Goal: Task Accomplishment & Management: Use online tool/utility

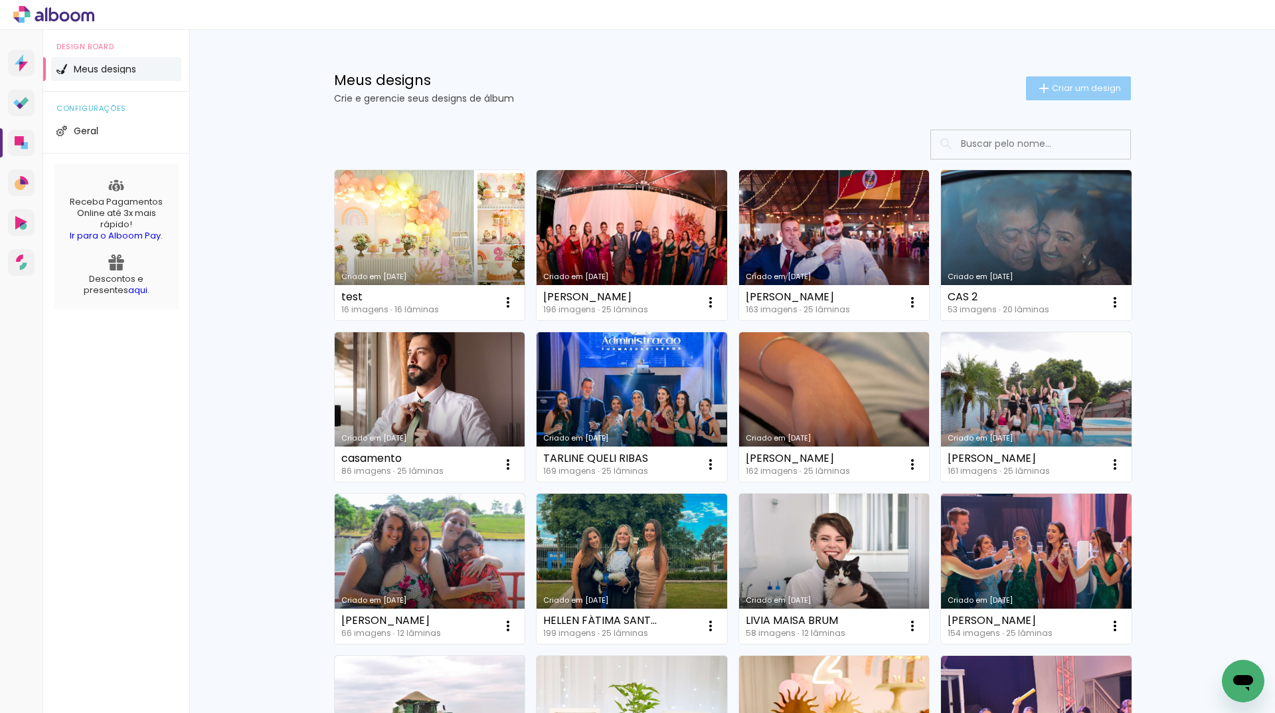
click at [1052, 85] on span "Criar um design" at bounding box center [1086, 88] width 69 height 9
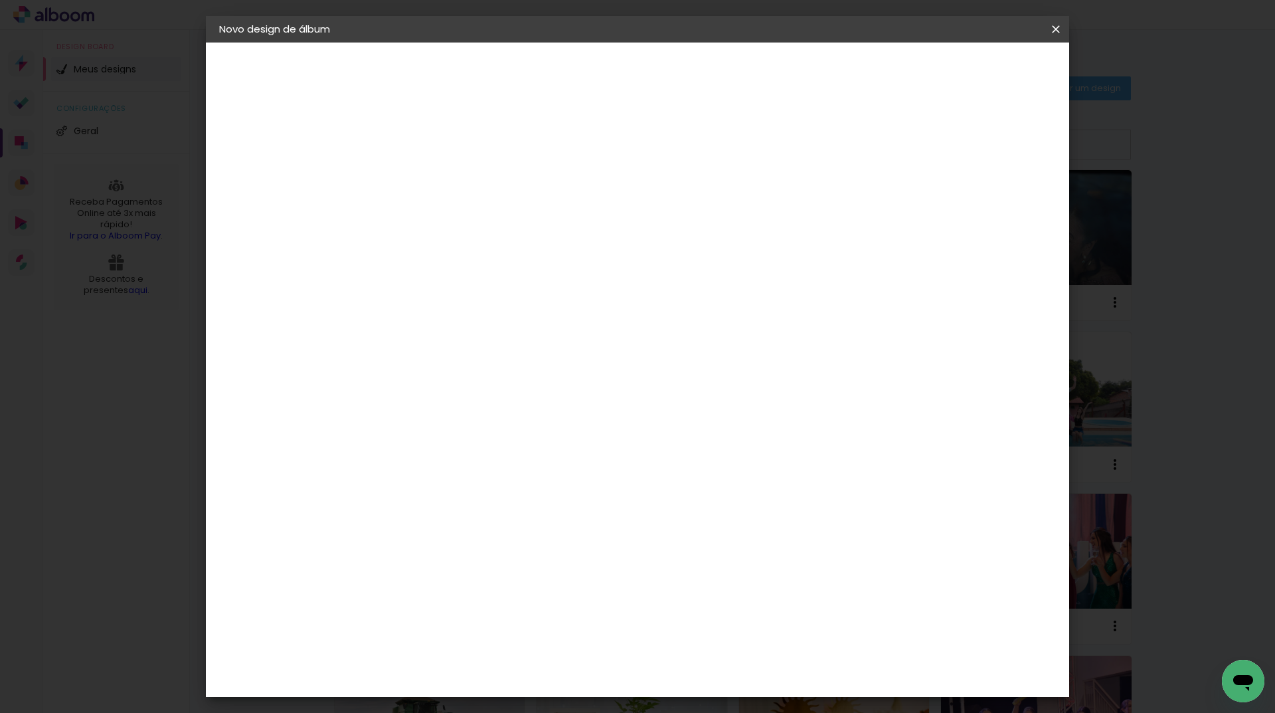
click at [436, 181] on input at bounding box center [436, 178] width 0 height 21
type input "Marluci - 2"
type paper-input "Marluci - 2"
click at [0, 0] on slot "Avançar" at bounding box center [0, 0] width 0 height 0
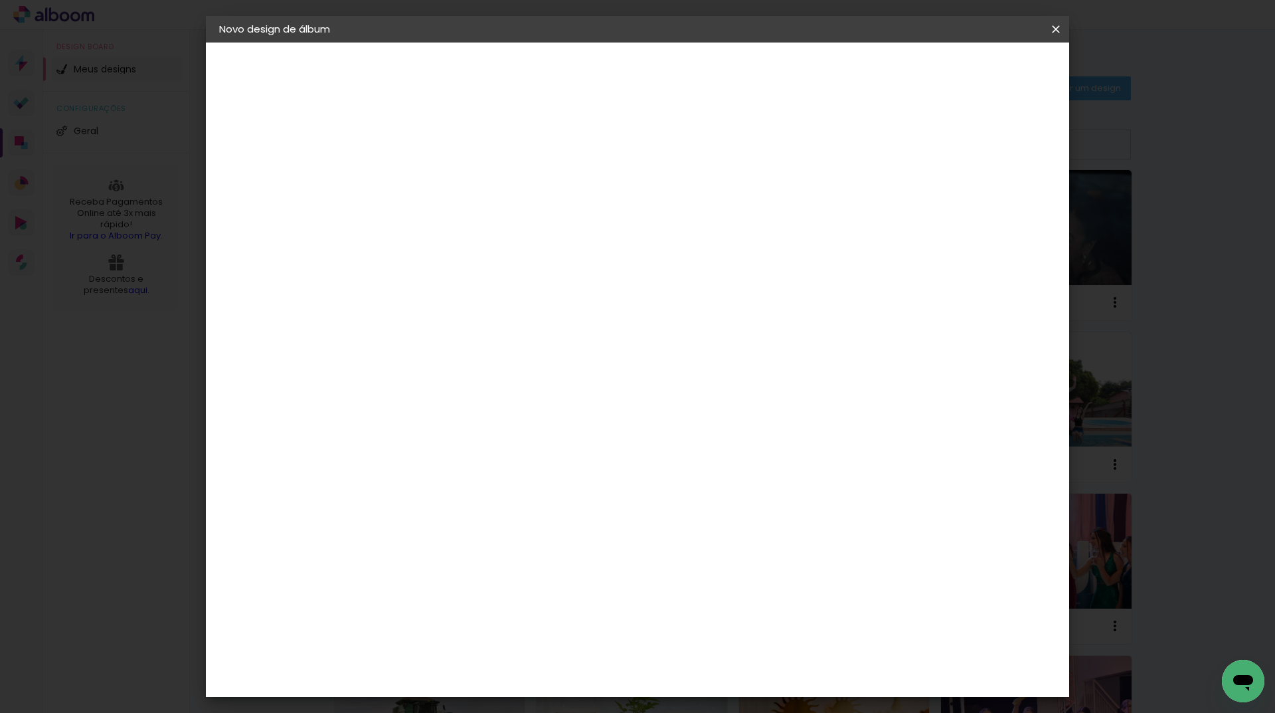
click at [526, 653] on span "20 × 20" at bounding box center [495, 670] width 62 height 35
click at [0, 0] on slot "Avançar" at bounding box center [0, 0] width 0 height 0
click at [973, 66] on span "Iniciar design" at bounding box center [943, 70] width 60 height 9
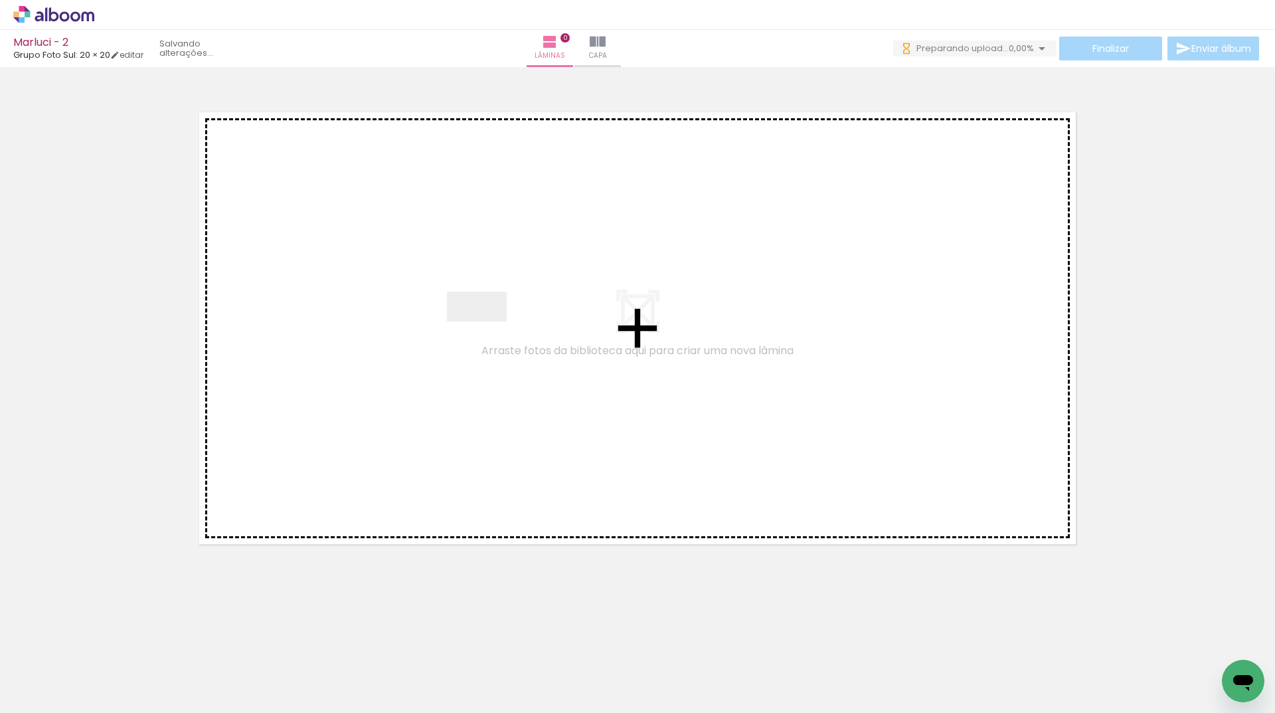
drag, startPoint x: 238, startPoint y: 558, endPoint x: 487, endPoint y: 331, distance: 336.6
click at [487, 331] on quentale-workspace at bounding box center [637, 356] width 1275 height 713
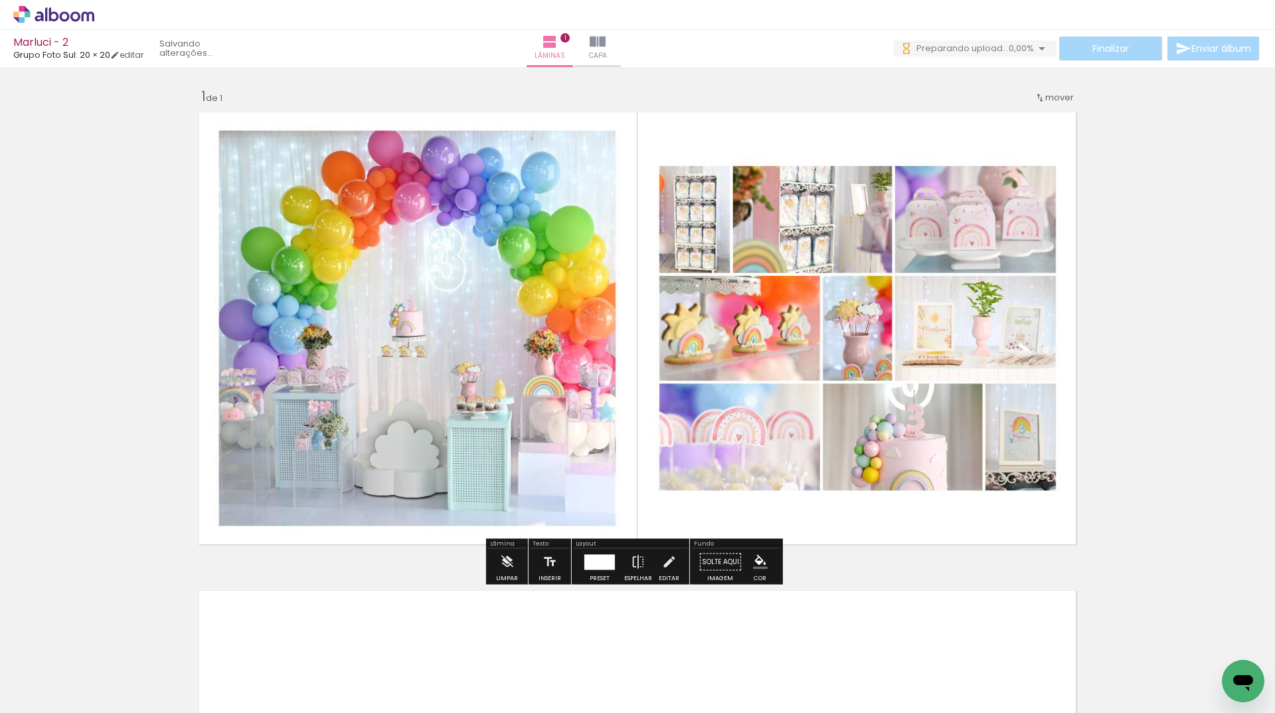
scroll to position [399, 0]
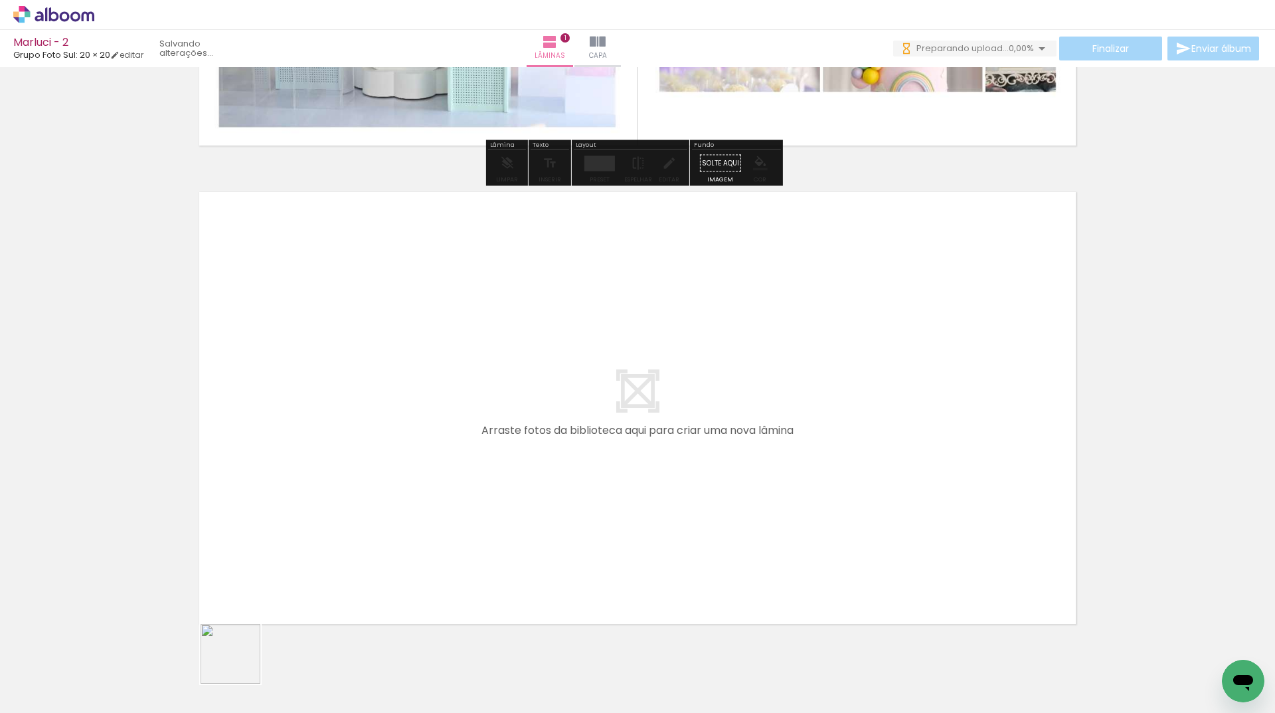
drag, startPoint x: 221, startPoint y: 681, endPoint x: 420, endPoint y: 468, distance: 291.3
click at [420, 468] on quentale-workspace at bounding box center [637, 356] width 1275 height 713
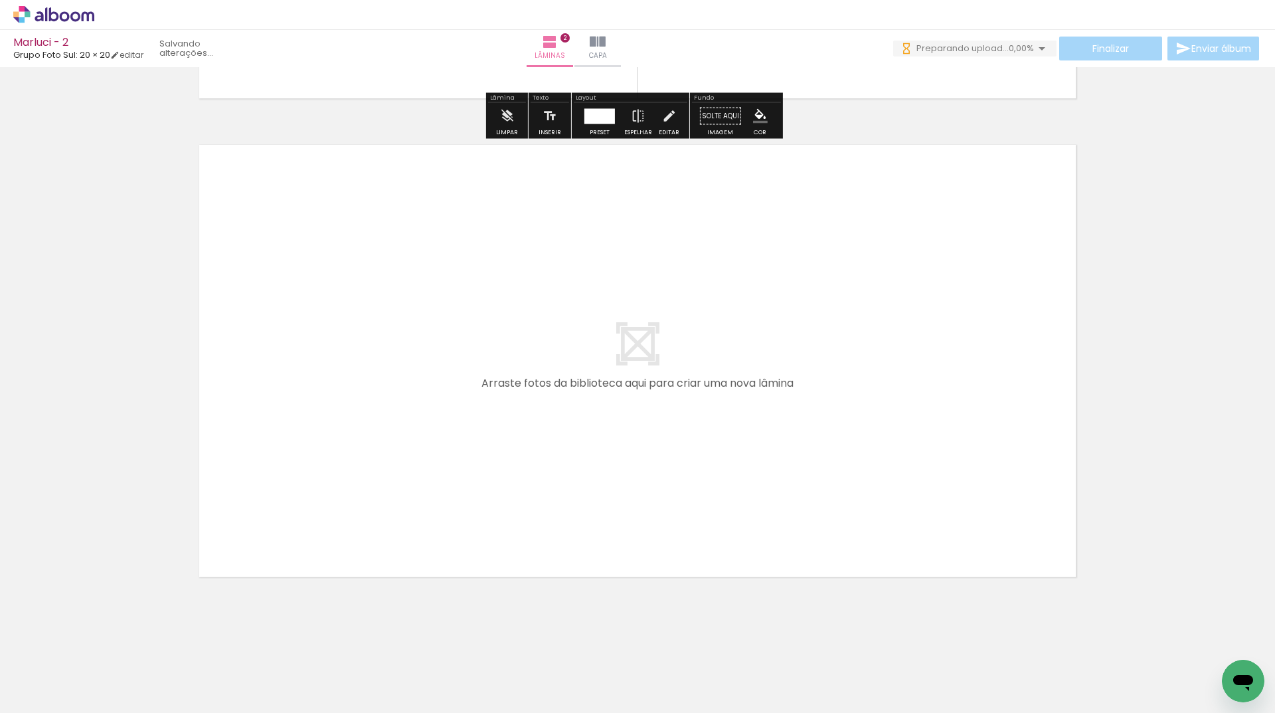
scroll to position [0, 0]
drag, startPoint x: 301, startPoint y: 642, endPoint x: 366, endPoint y: 388, distance: 261.9
click at [366, 388] on quentale-workspace at bounding box center [637, 356] width 1275 height 713
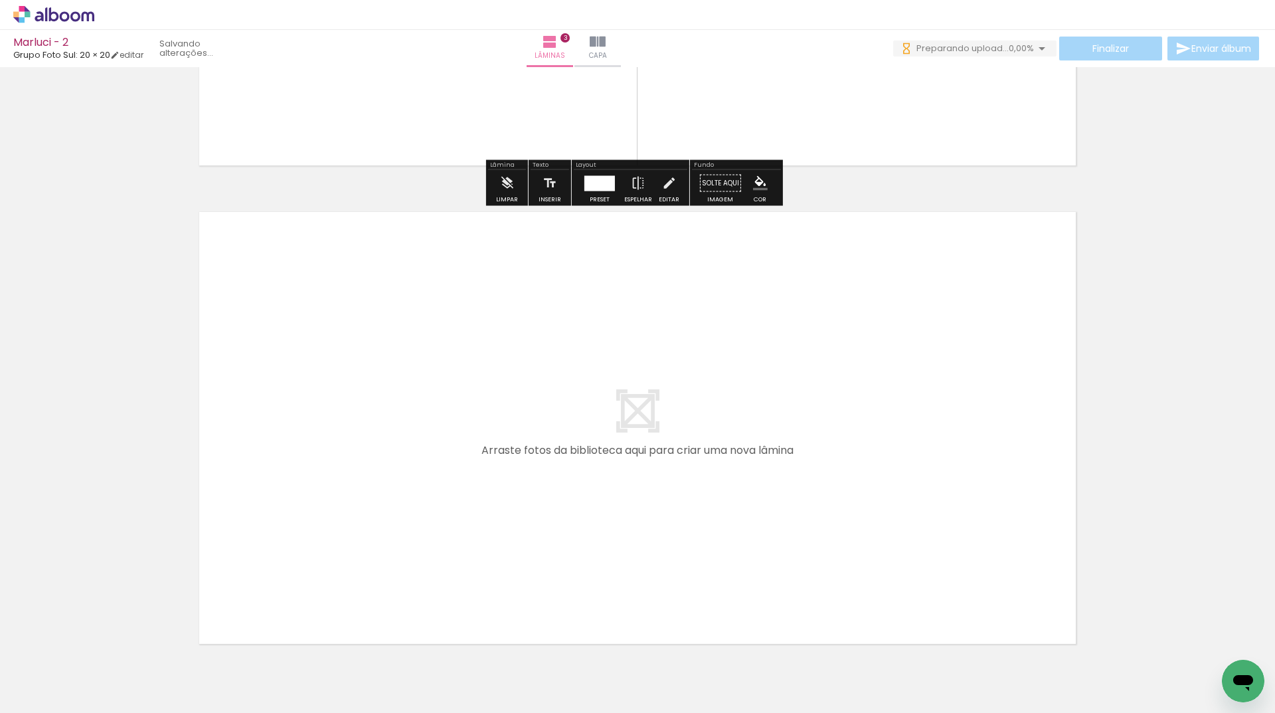
scroll to position [1402, 0]
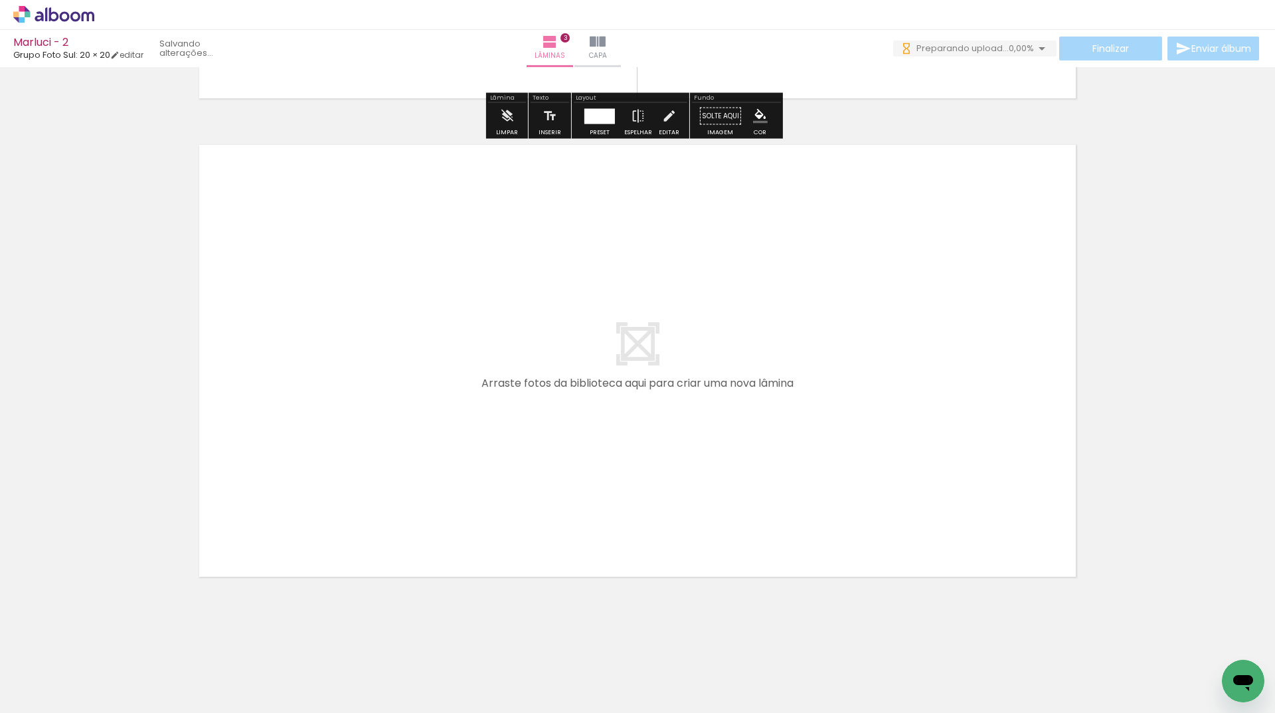
drag, startPoint x: 375, startPoint y: 671, endPoint x: 373, endPoint y: 402, distance: 269.0
click at [373, 402] on quentale-workspace at bounding box center [637, 356] width 1275 height 713
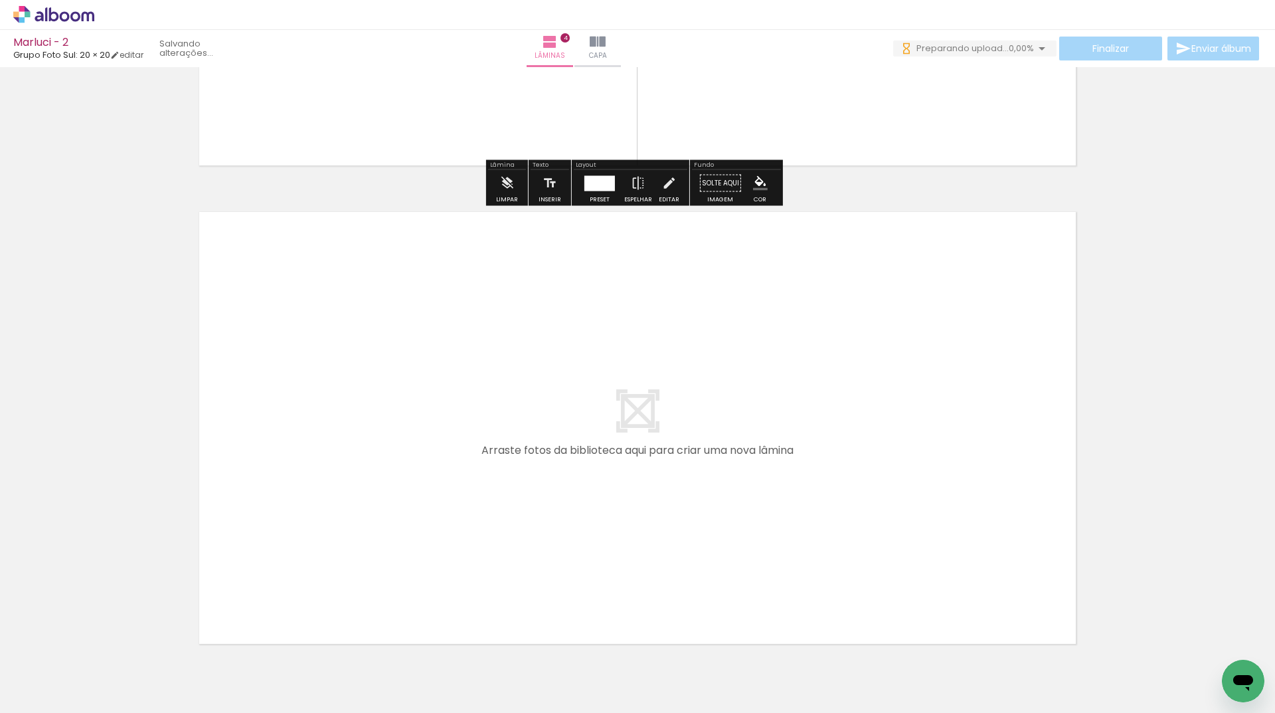
scroll to position [0, 0]
drag, startPoint x: 450, startPoint y: 673, endPoint x: 414, endPoint y: 483, distance: 194.0
click at [414, 483] on quentale-workspace at bounding box center [637, 356] width 1275 height 713
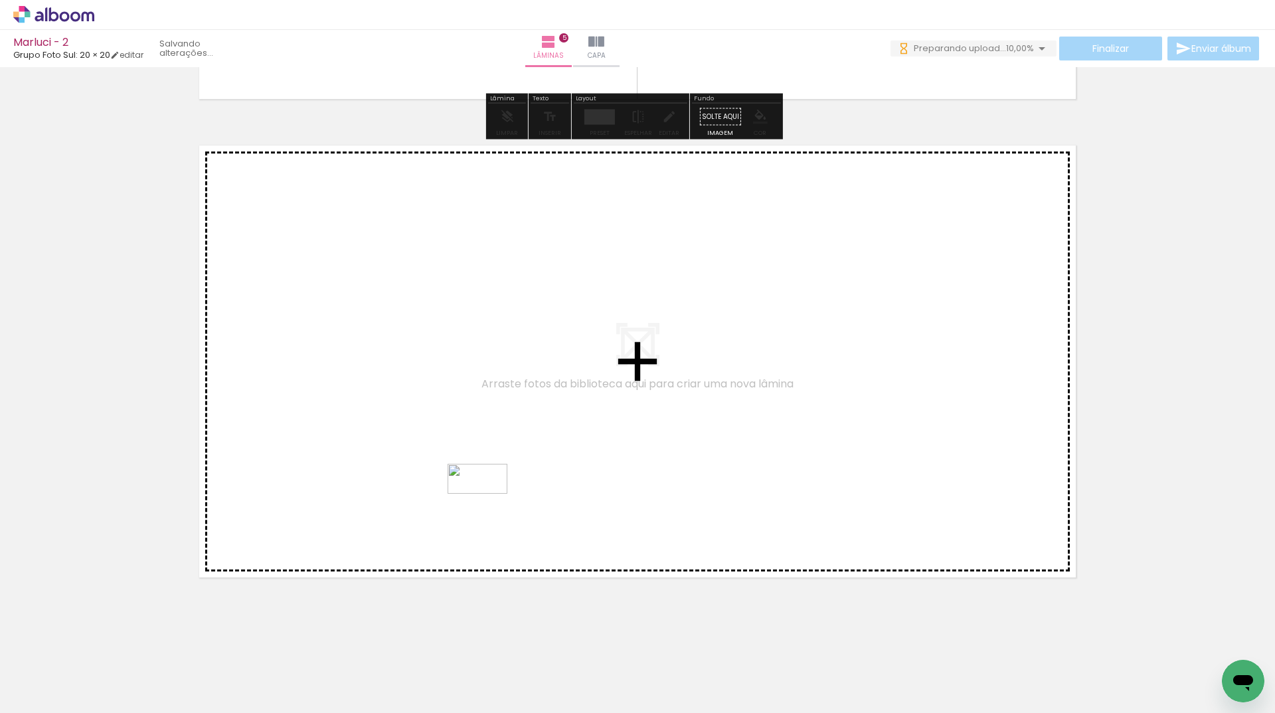
drag, startPoint x: 523, startPoint y: 667, endPoint x: 480, endPoint y: 476, distance: 196.7
click at [480, 476] on quentale-workspace at bounding box center [637, 356] width 1275 height 713
drag, startPoint x: 586, startPoint y: 543, endPoint x: 584, endPoint y: 463, distance: 79.7
click at [584, 463] on quentale-workspace at bounding box center [637, 356] width 1275 height 713
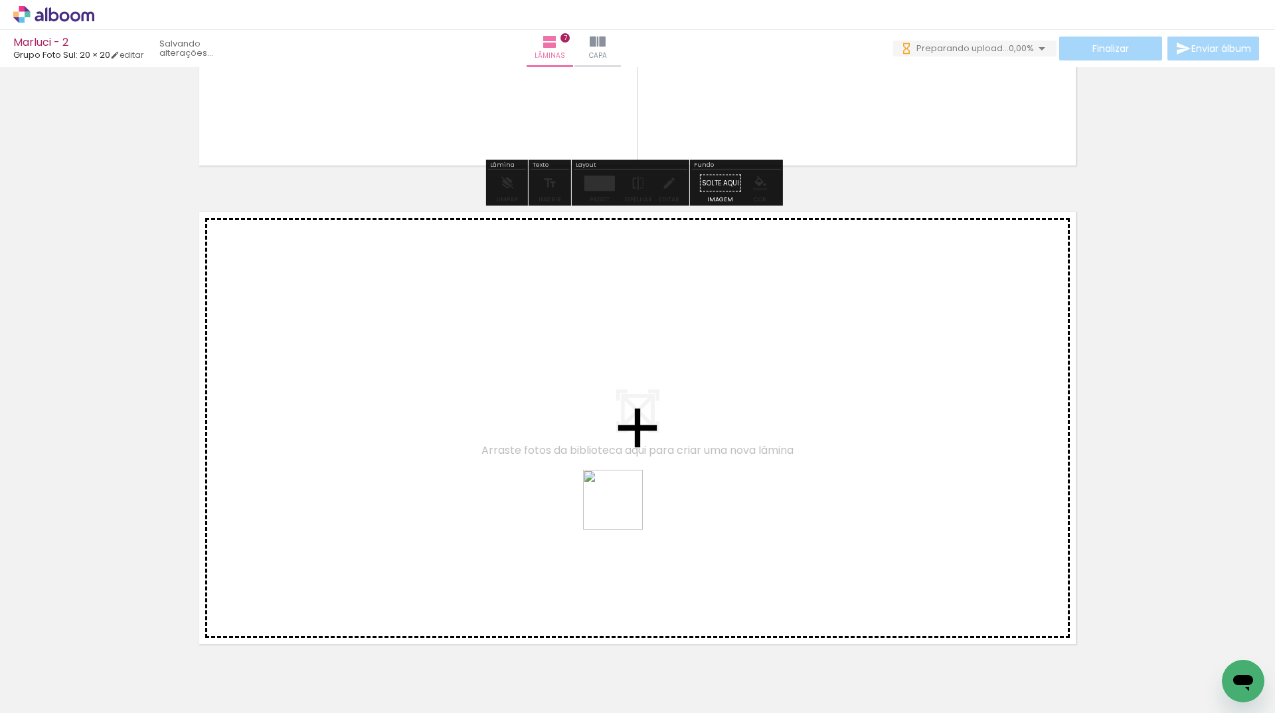
drag, startPoint x: 648, startPoint y: 674, endPoint x: 614, endPoint y: 461, distance: 215.8
click at [614, 461] on quentale-workspace at bounding box center [637, 356] width 1275 height 713
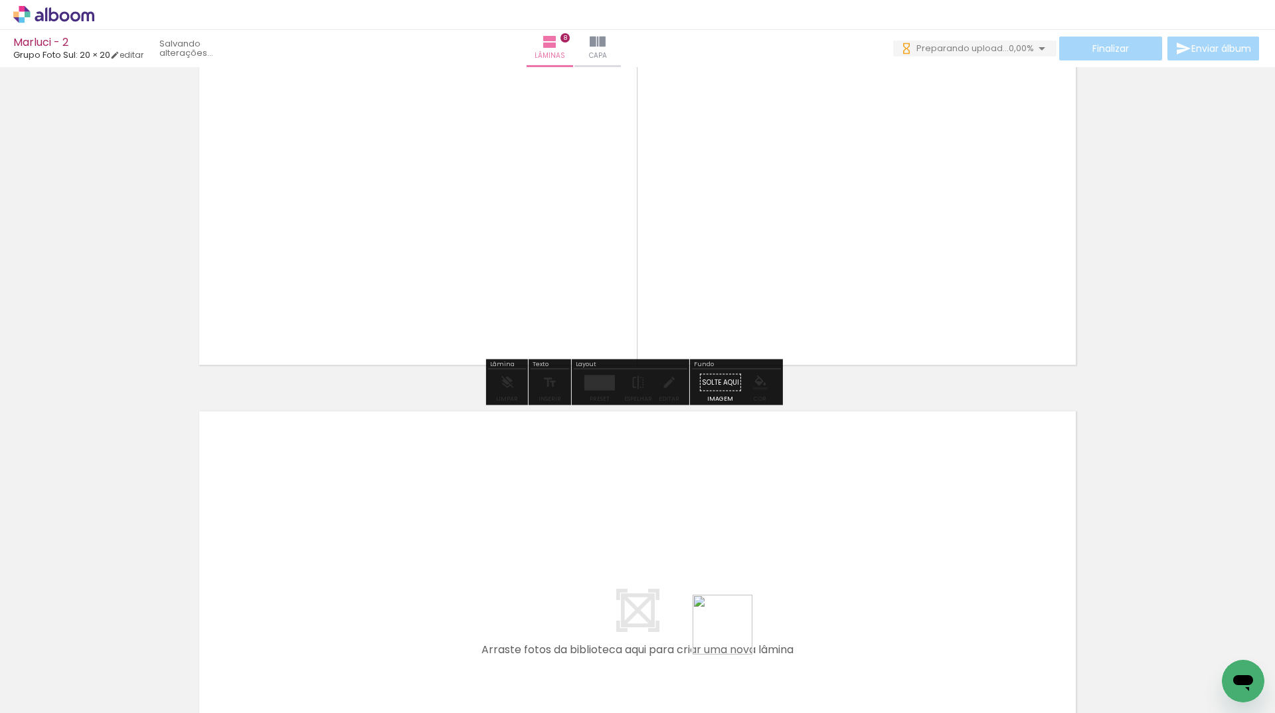
drag, startPoint x: 741, startPoint y: 659, endPoint x: 695, endPoint y: 525, distance: 141.4
click at [695, 525] on quentale-workspace at bounding box center [637, 356] width 1275 height 713
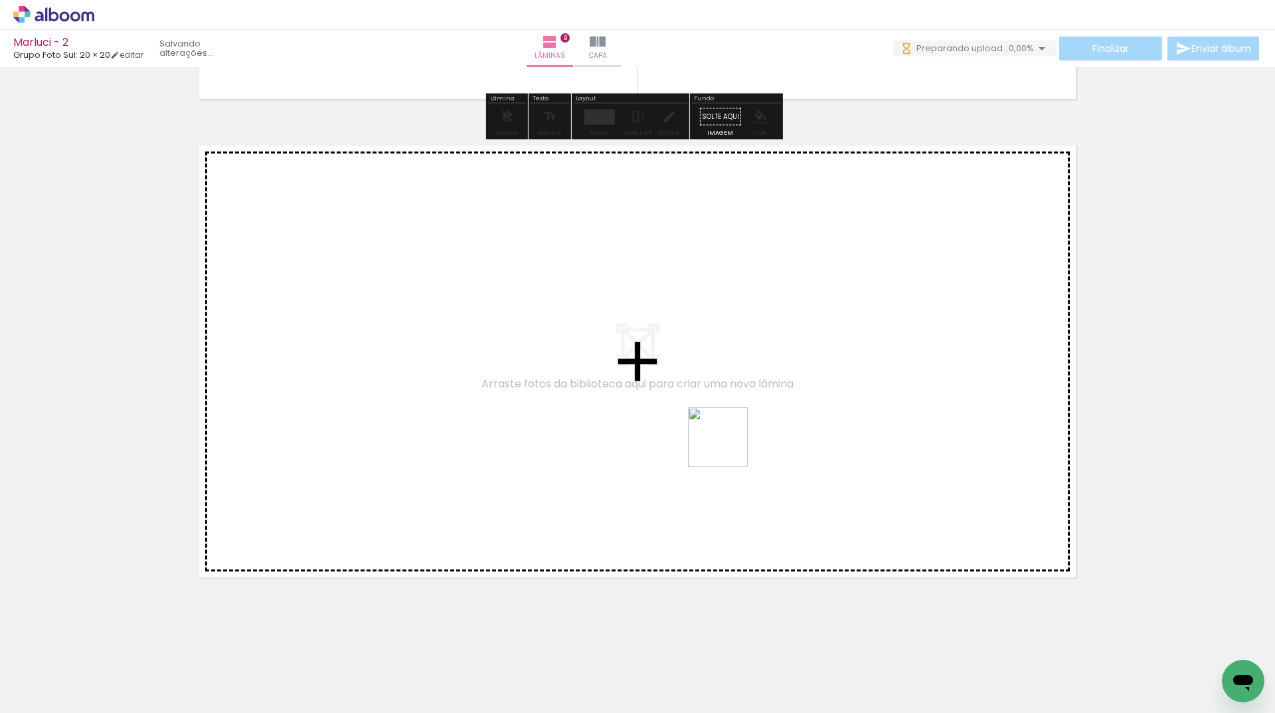
drag, startPoint x: 809, startPoint y: 654, endPoint x: 719, endPoint y: 420, distance: 250.4
click at [719, 420] on quentale-workspace at bounding box center [637, 356] width 1275 height 713
drag, startPoint x: 872, startPoint y: 664, endPoint x: 730, endPoint y: 429, distance: 274.7
click at [730, 429] on quentale-workspace at bounding box center [637, 356] width 1275 height 713
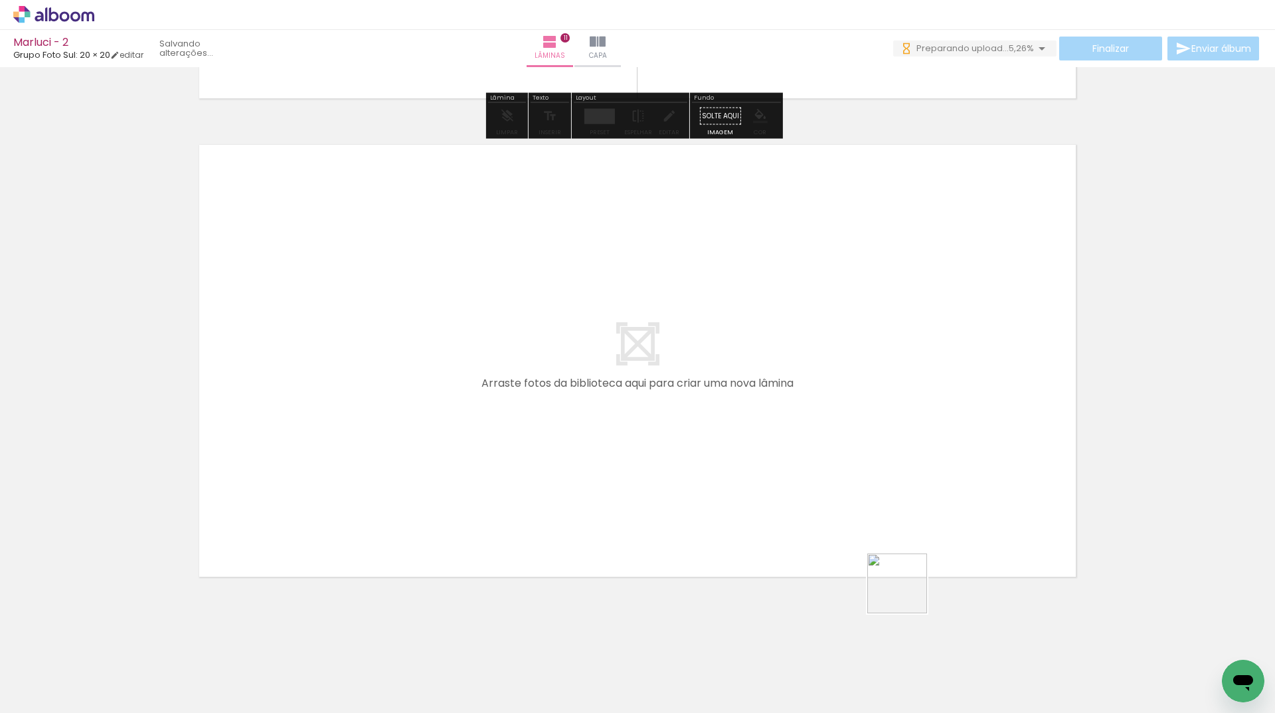
drag, startPoint x: 907, startPoint y: 593, endPoint x: 822, endPoint y: 458, distance: 159.4
click at [822, 458] on quentale-workspace at bounding box center [637, 356] width 1275 height 713
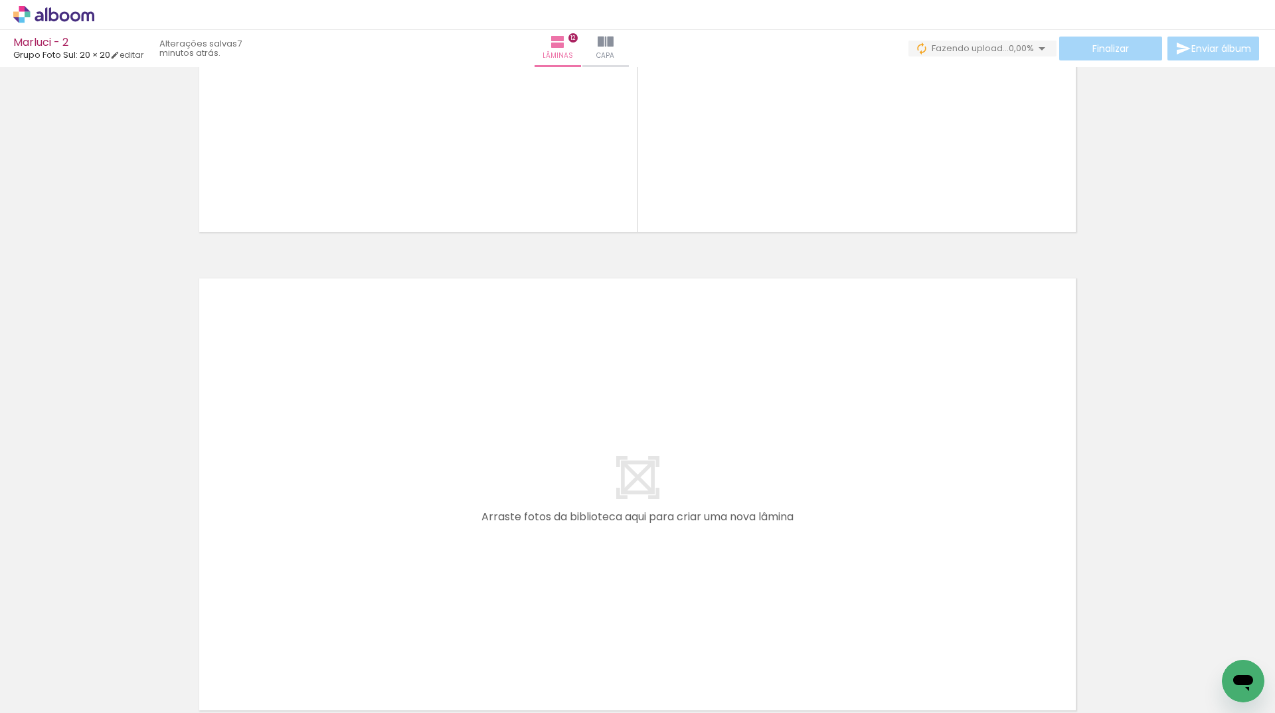
drag, startPoint x: 1037, startPoint y: 678, endPoint x: 802, endPoint y: 475, distance: 310.8
click at [802, 475] on quentale-workspace at bounding box center [637, 356] width 1275 height 713
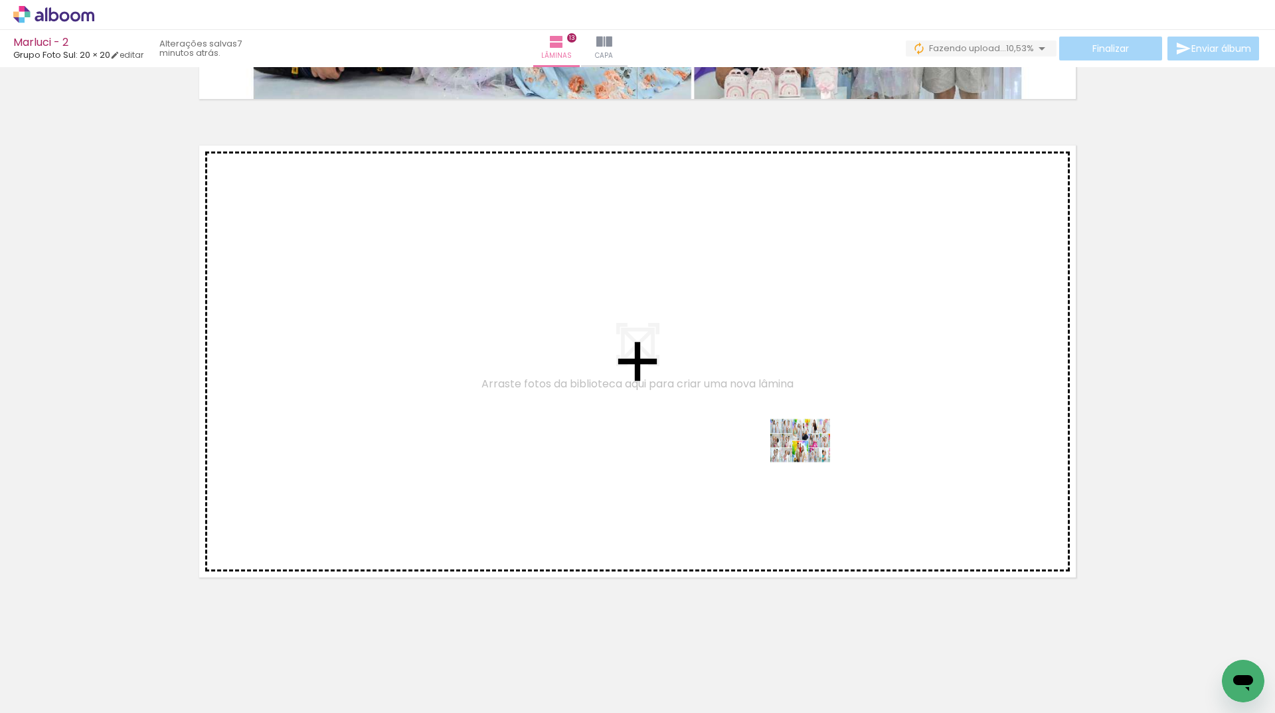
drag, startPoint x: 865, startPoint y: 669, endPoint x: 808, endPoint y: 440, distance: 235.3
click at [808, 440] on quentale-workspace at bounding box center [637, 356] width 1275 height 713
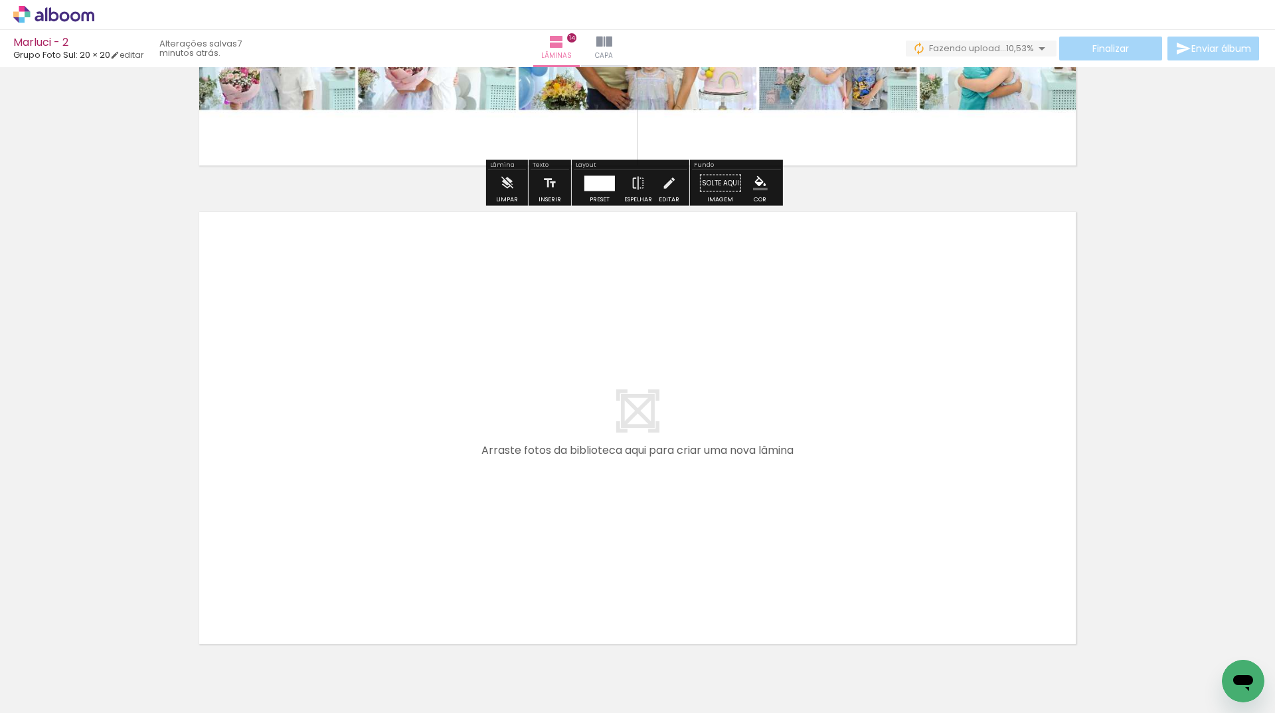
click at [788, 474] on quentale-workspace at bounding box center [637, 356] width 1275 height 713
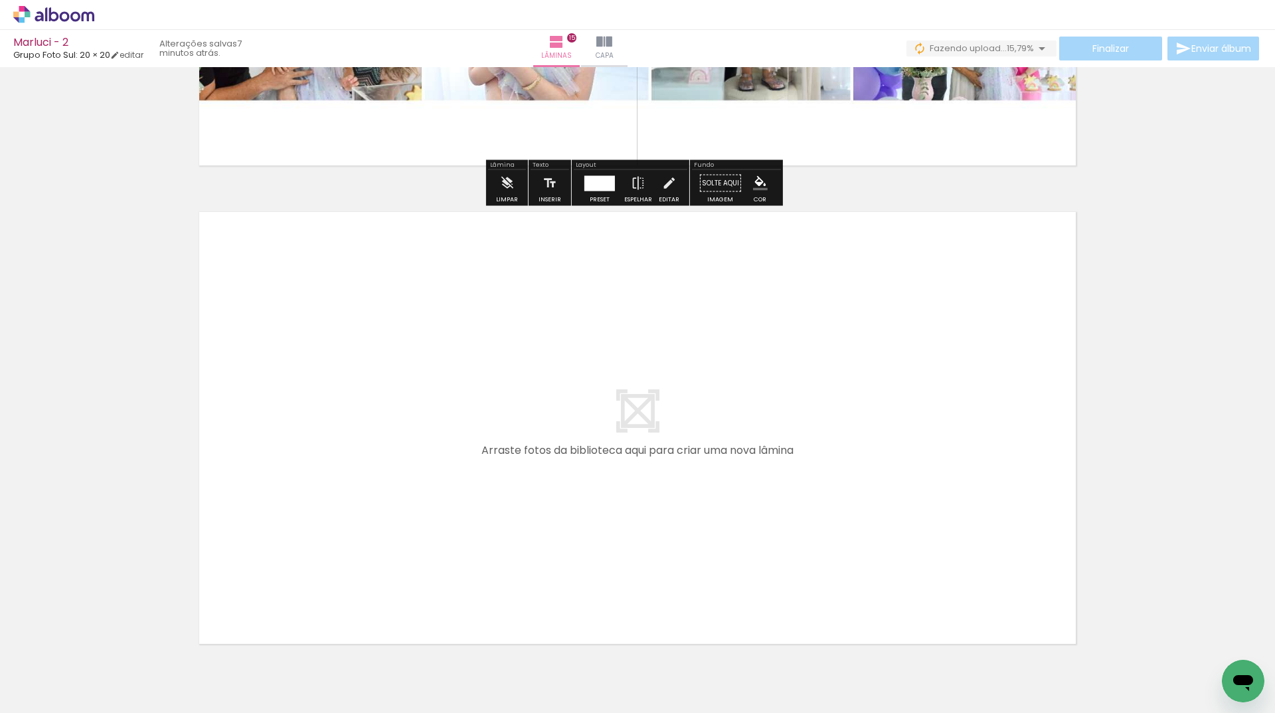
drag, startPoint x: 1003, startPoint y: 677, endPoint x: 907, endPoint y: 693, distance: 97.7
click at [751, 448] on quentale-workspace at bounding box center [637, 356] width 1275 height 713
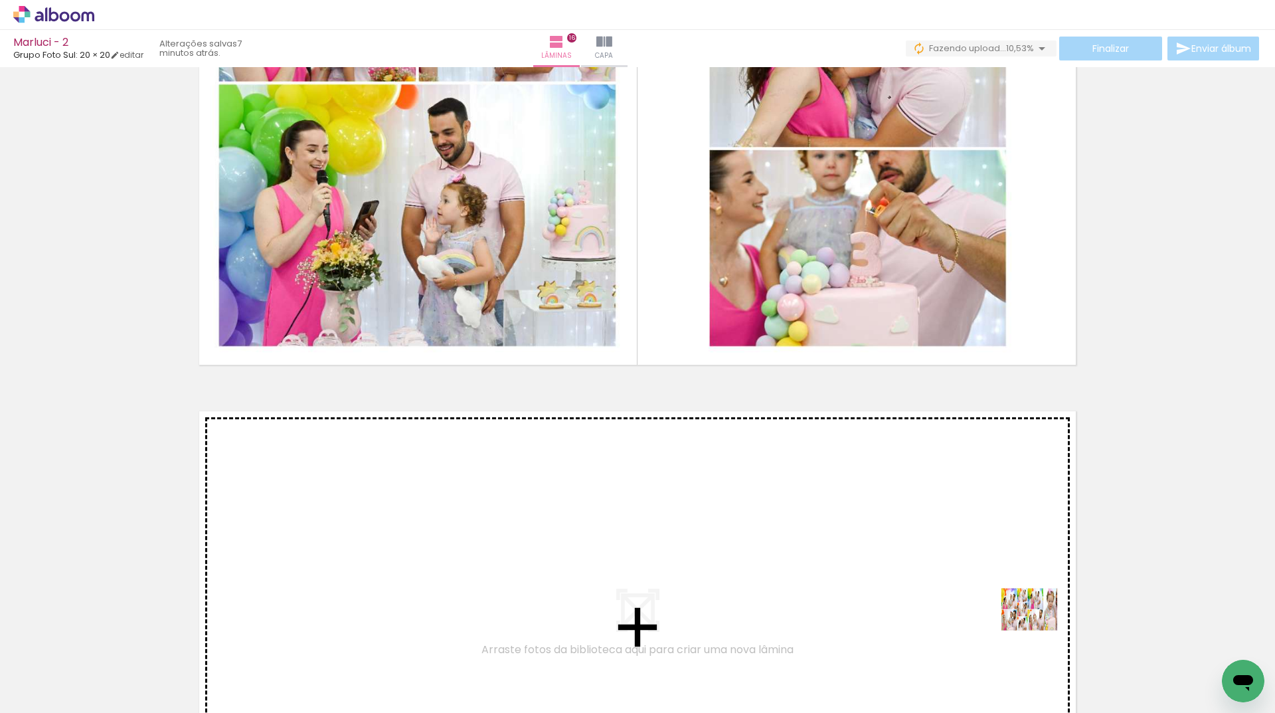
drag, startPoint x: 1059, startPoint y: 642, endPoint x: 879, endPoint y: 460, distance: 256.4
click at [879, 460] on quentale-workspace at bounding box center [637, 356] width 1275 height 713
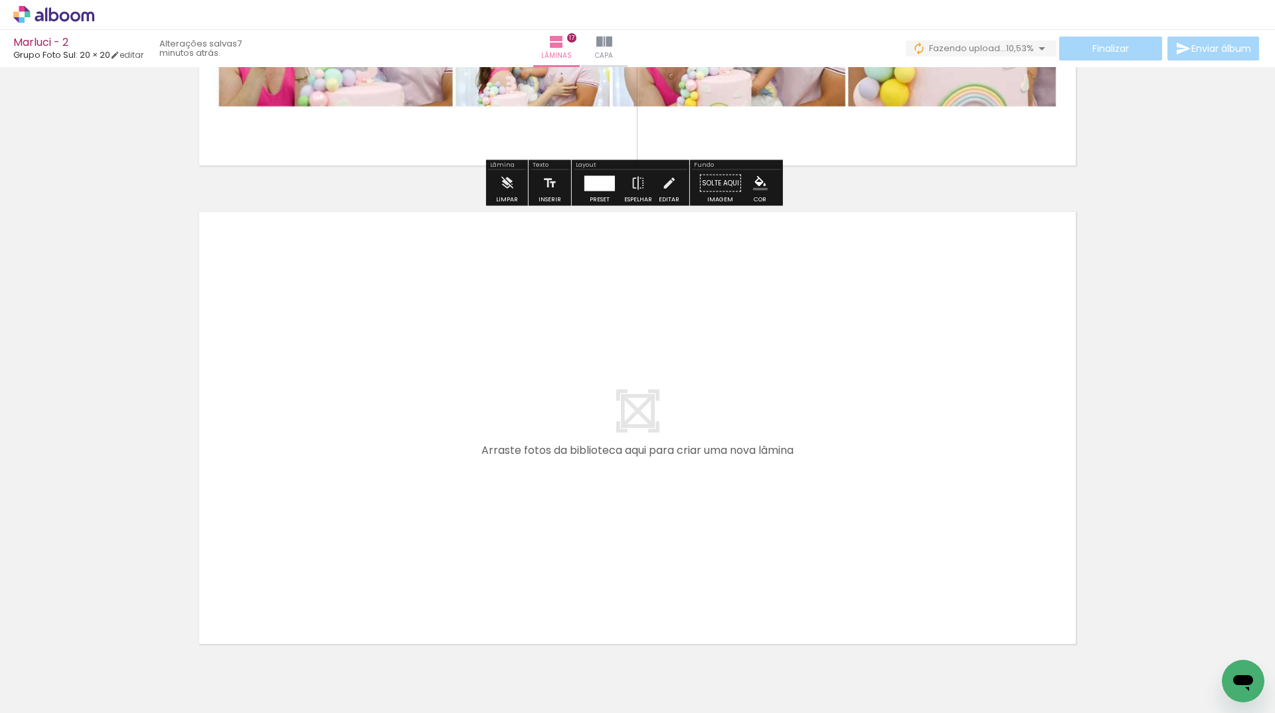
drag, startPoint x: 1147, startPoint y: 668, endPoint x: 853, endPoint y: 469, distance: 354.8
click at [853, 469] on quentale-workspace at bounding box center [637, 356] width 1275 height 713
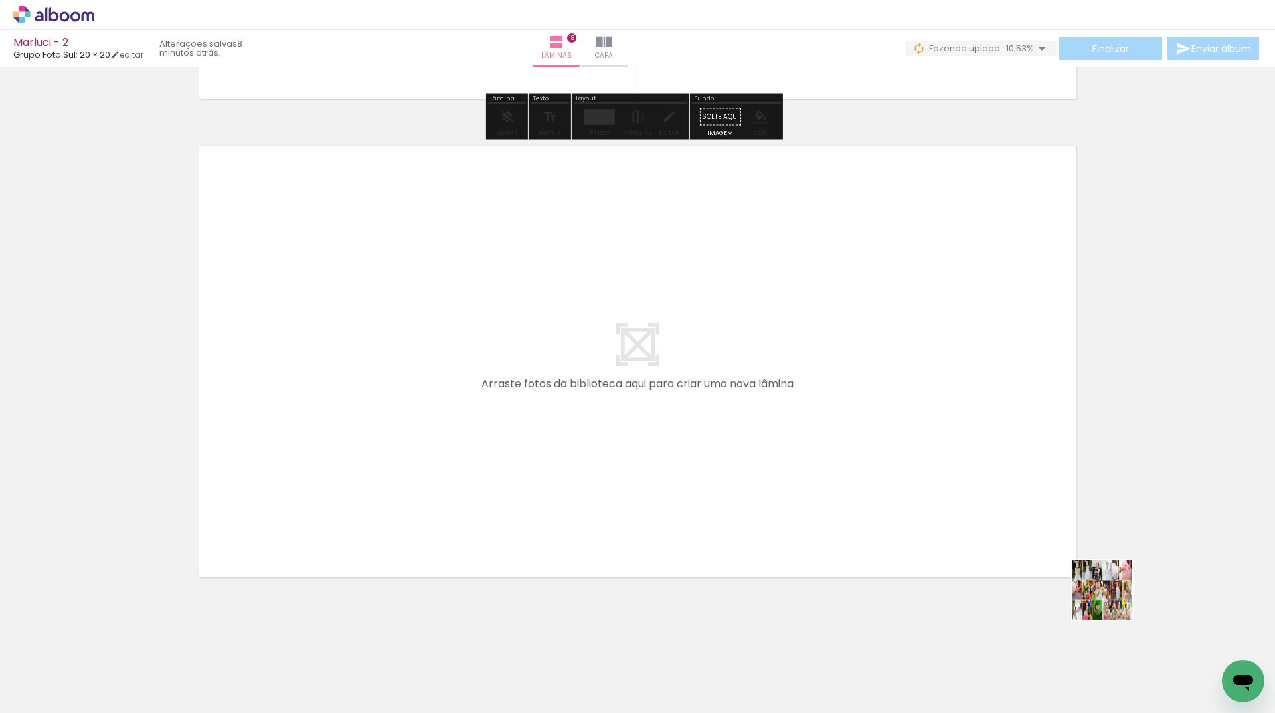
drag, startPoint x: 1204, startPoint y: 672, endPoint x: 884, endPoint y: 482, distance: 372.6
click at [884, 482] on quentale-workspace at bounding box center [637, 356] width 1275 height 713
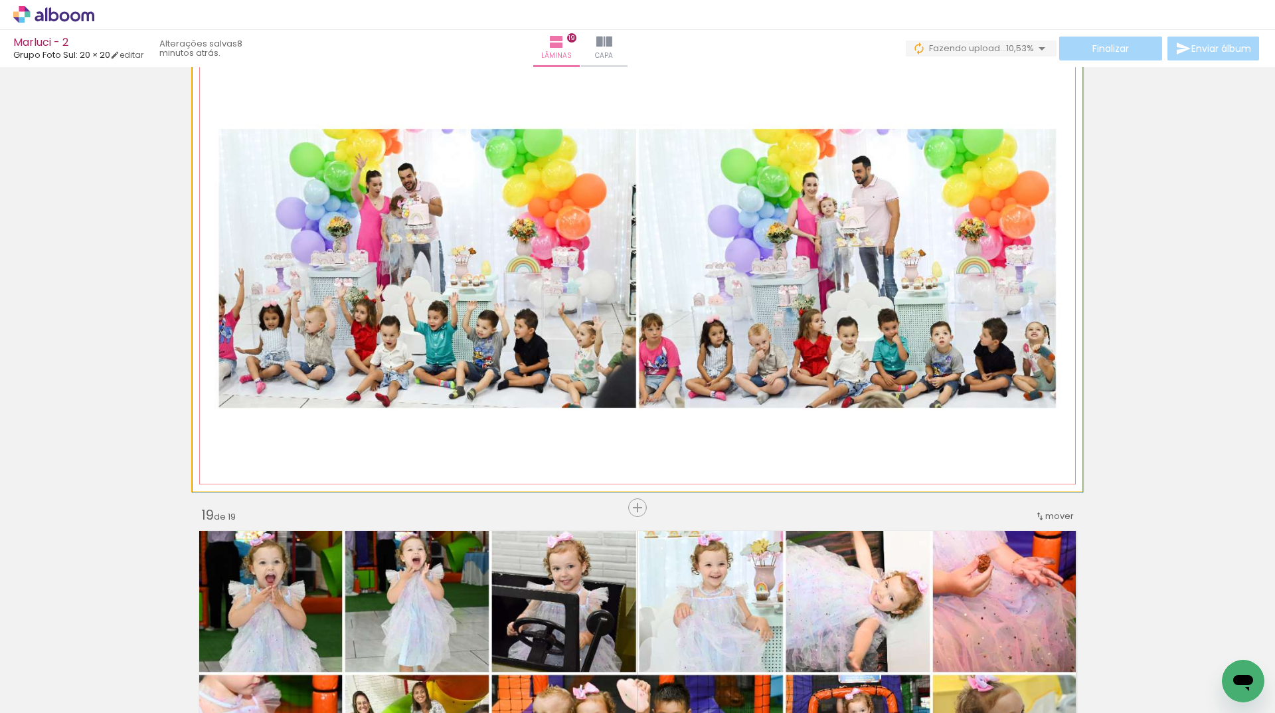
click at [948, 311] on quentale-photo at bounding box center [638, 268] width 890 height 445
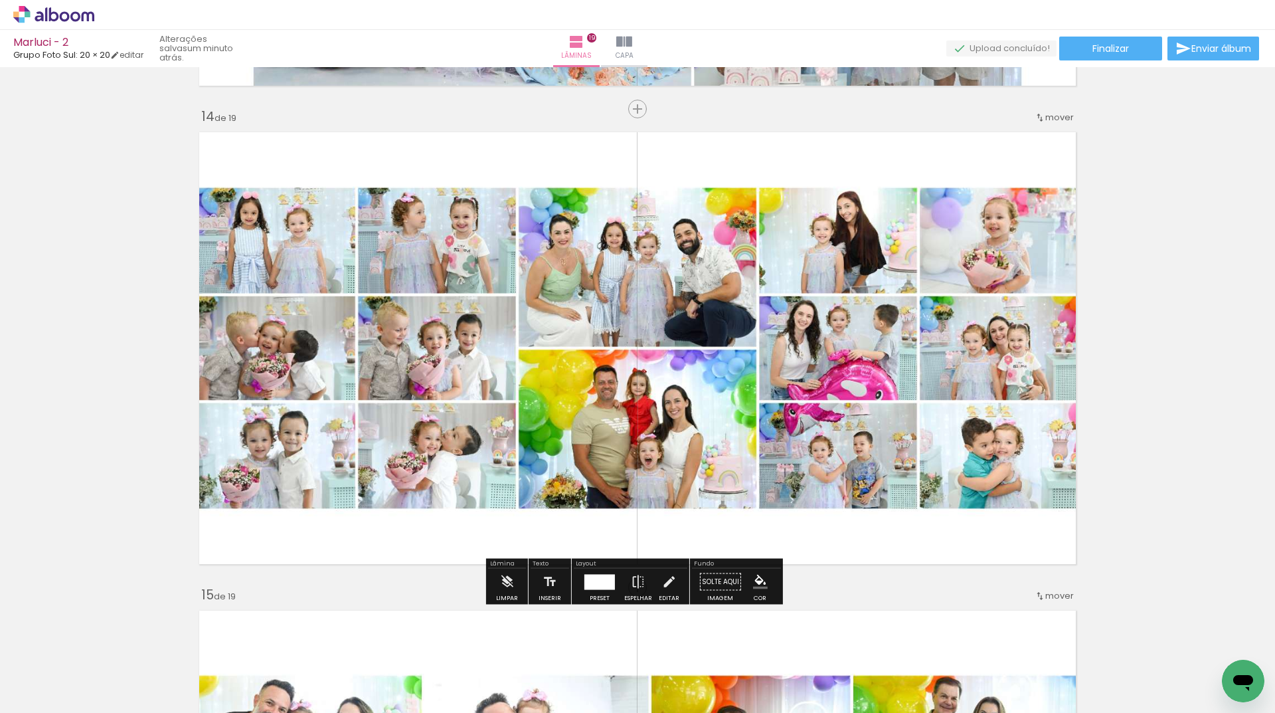
scroll to position [6130, 0]
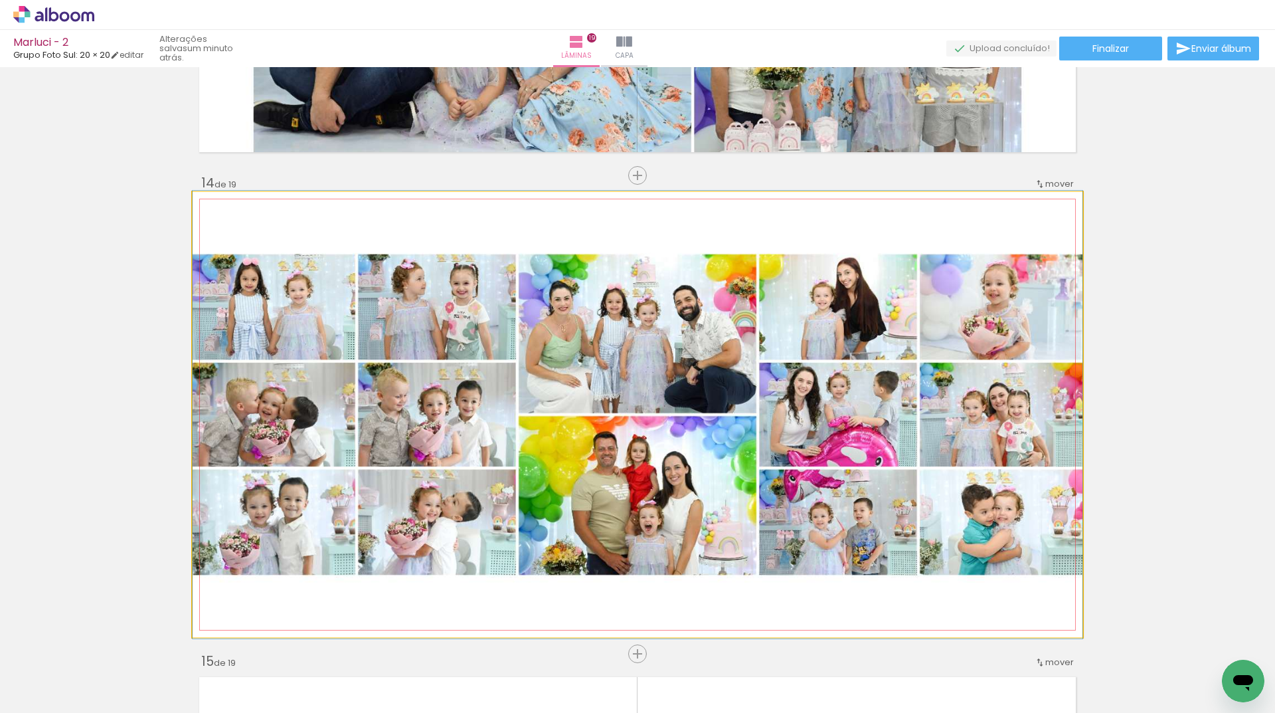
click at [843, 309] on quentale-photo at bounding box center [638, 414] width 890 height 445
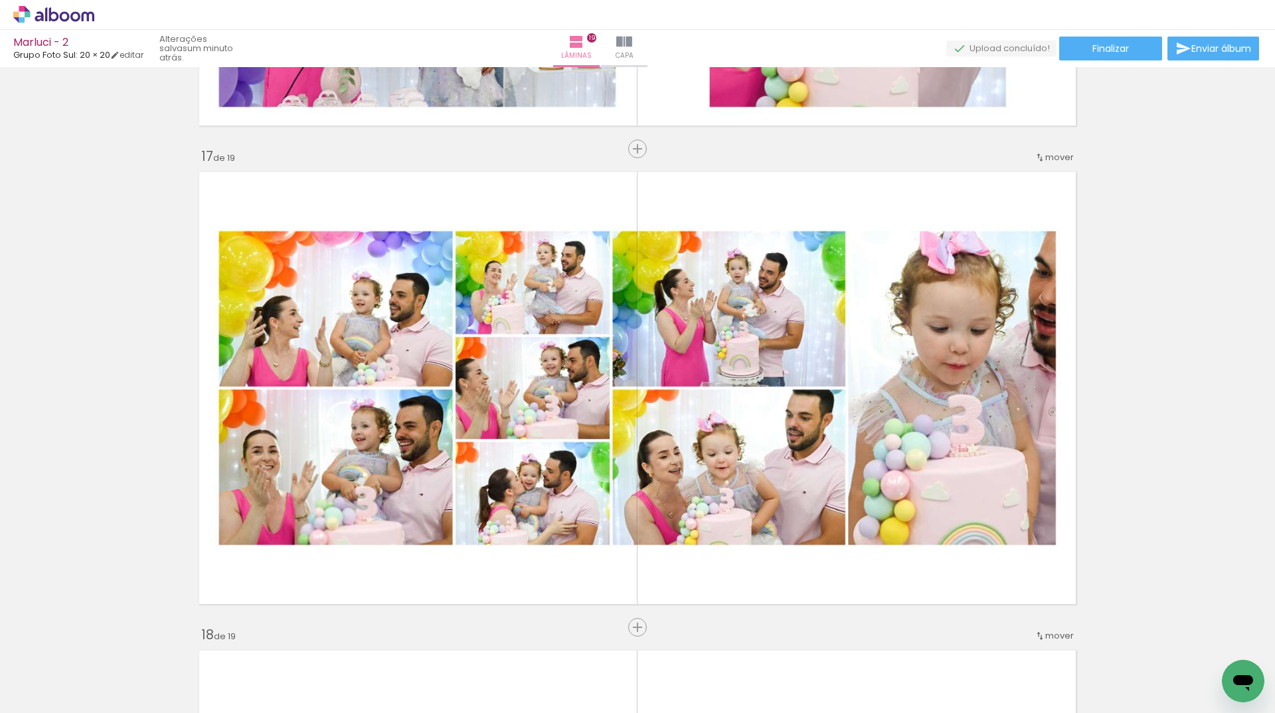
scroll to position [8056, 0]
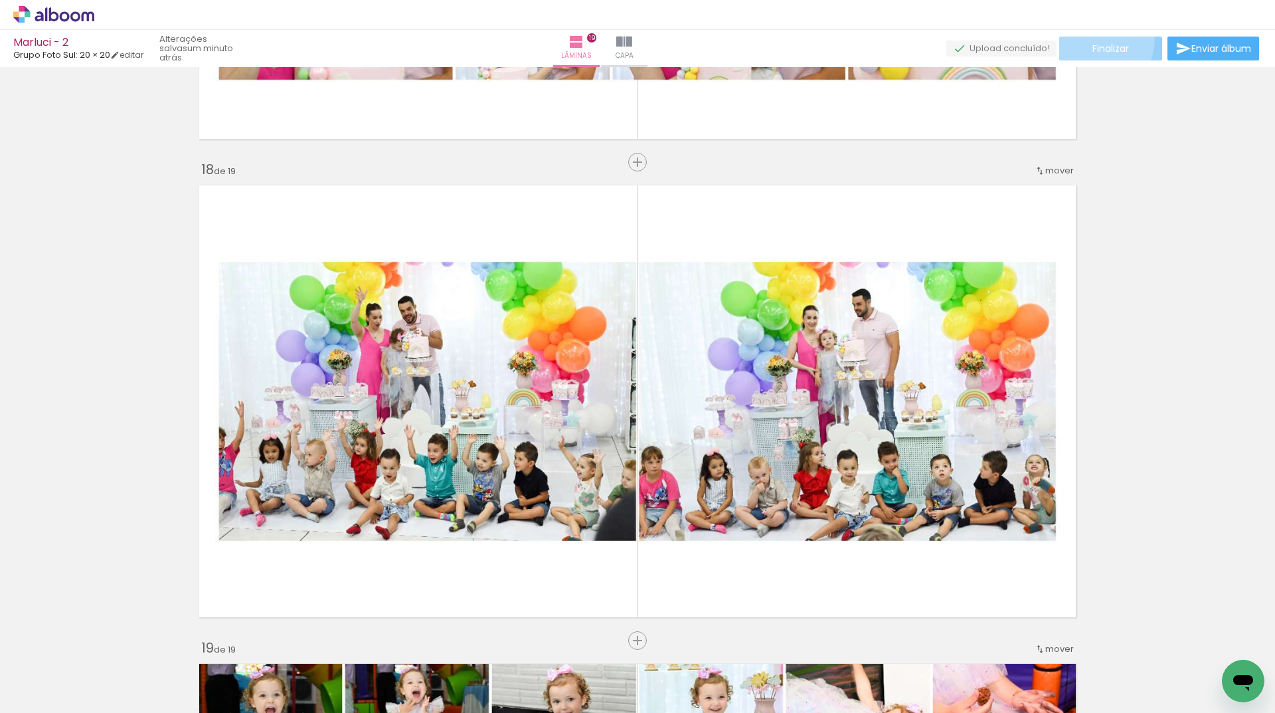
click at [1097, 40] on paper-button "Finalizar" at bounding box center [1110, 49] width 103 height 24
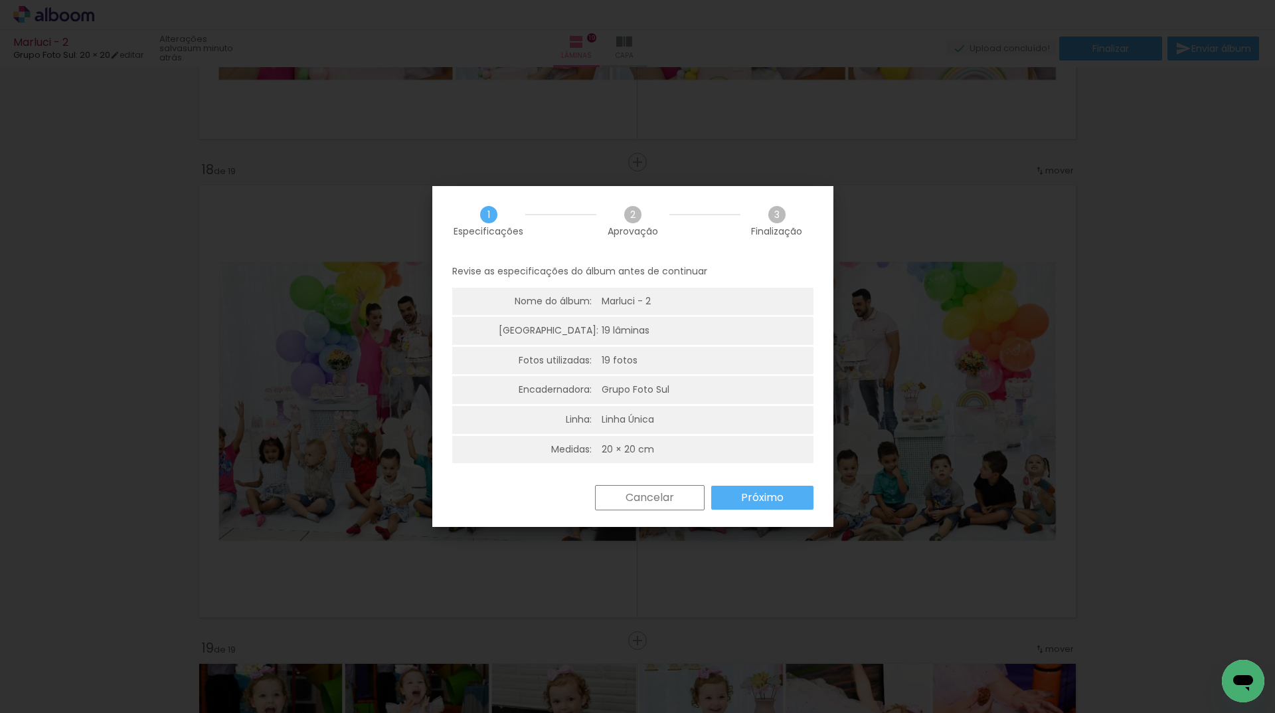
click at [776, 507] on paper-button "Próximo" at bounding box center [762, 498] width 102 height 24
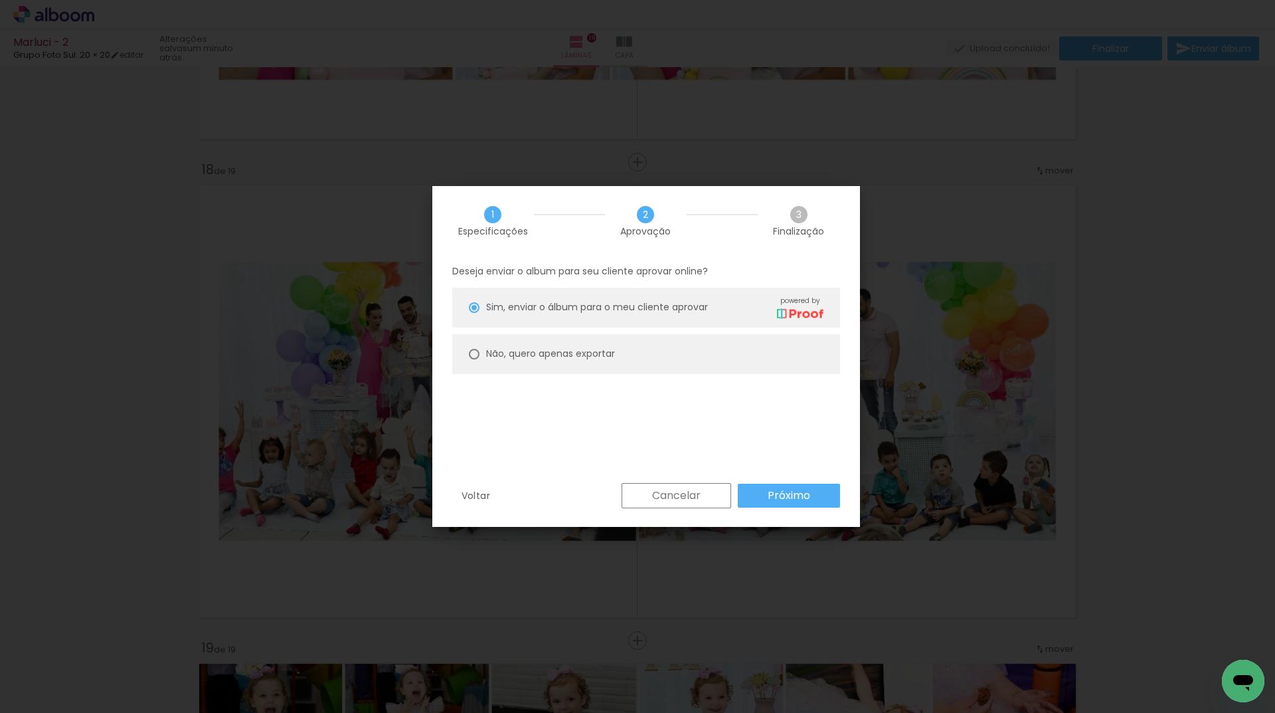
click at [584, 343] on paper-radio-button "Não, quero apenas exportar" at bounding box center [646, 354] width 388 height 40
type paper-radio-button "on"
click at [0, 0] on slot "Próximo" at bounding box center [0, 0] width 0 height 0
type input "Alta, 300 DPI"
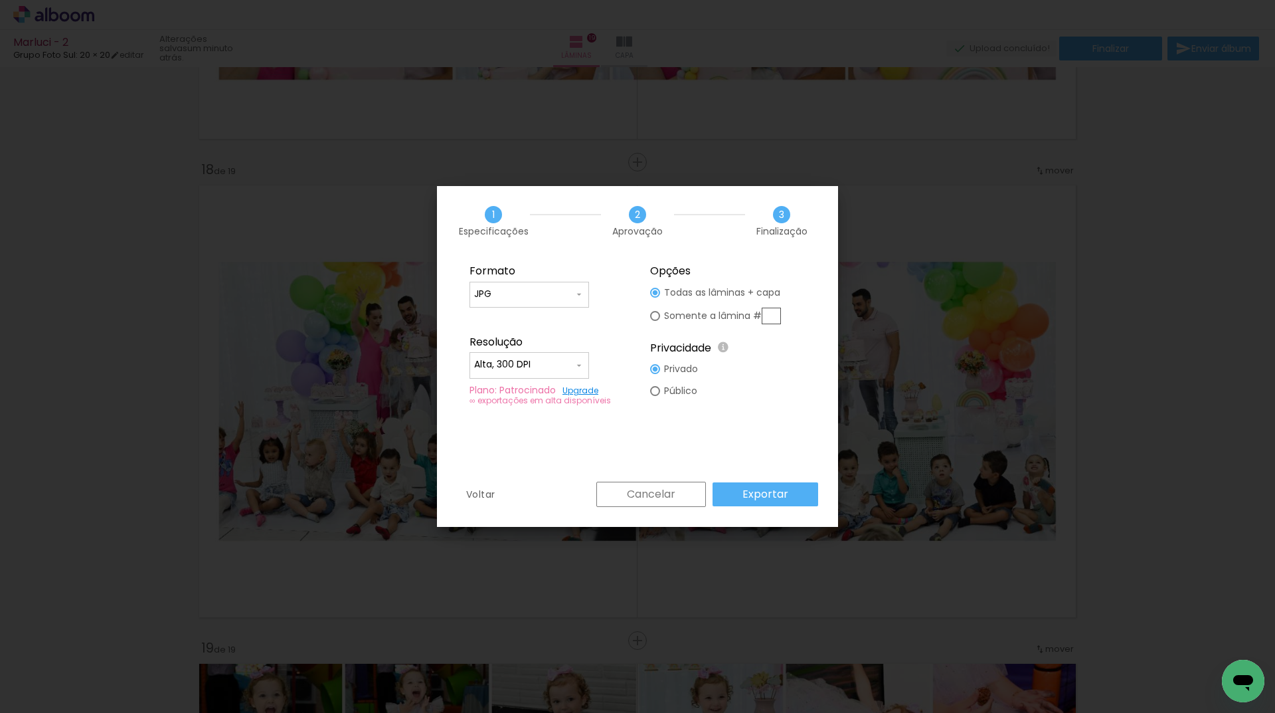
click at [790, 493] on paper-button "Exportar" at bounding box center [766, 494] width 106 height 24
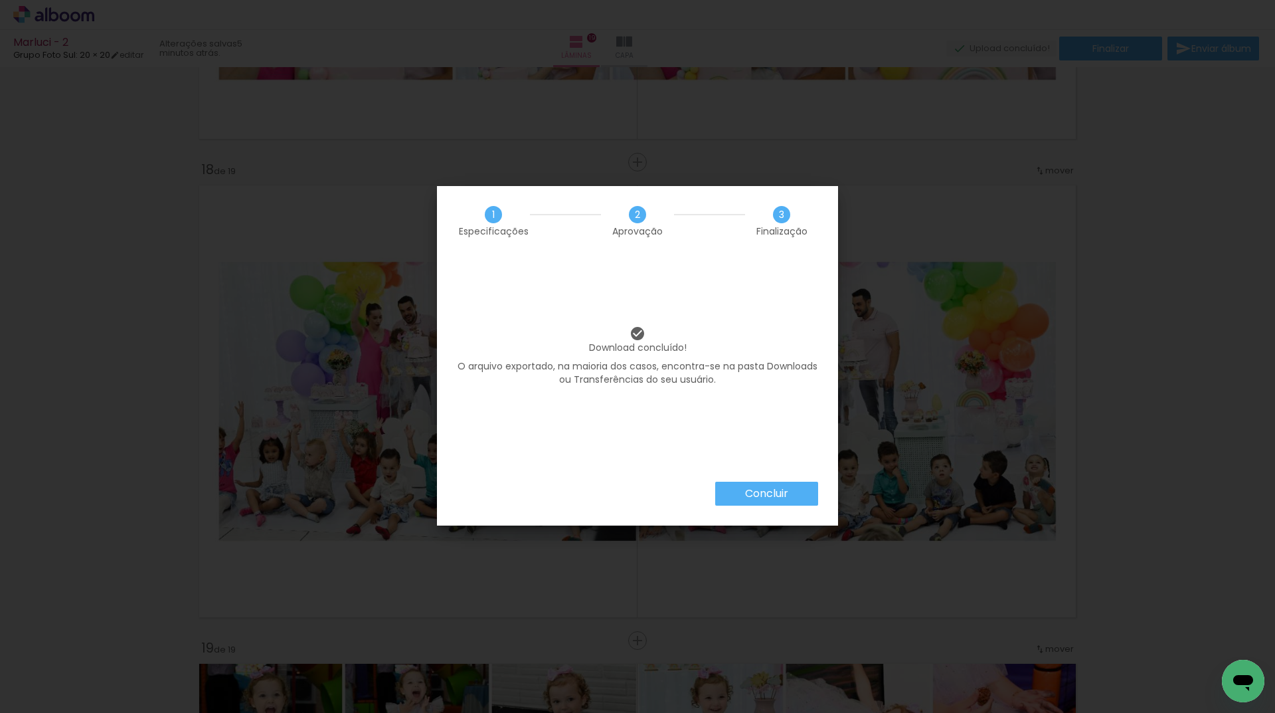
drag, startPoint x: 756, startPoint y: 483, endPoint x: 757, endPoint y: 474, distance: 9.4
click at [756, 483] on paper-button "Concluir" at bounding box center [766, 494] width 103 height 24
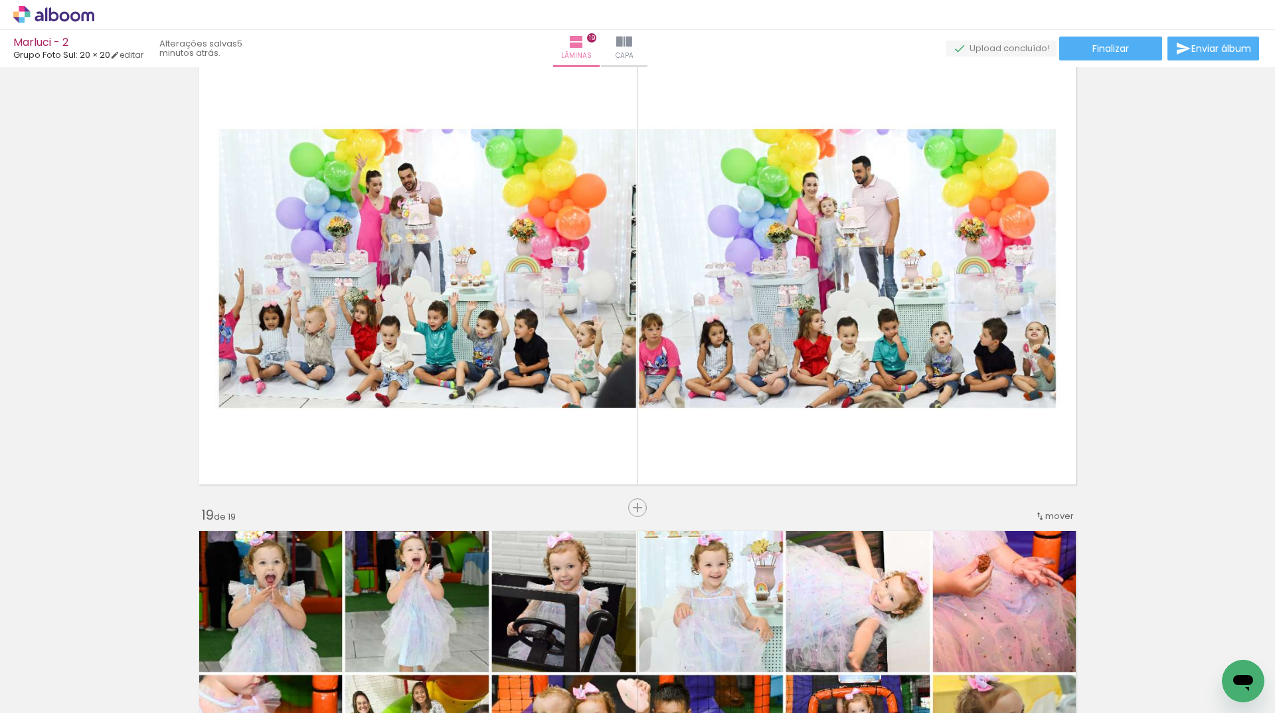
scroll to position [8123, 0]
